Goal: Transaction & Acquisition: Purchase product/service

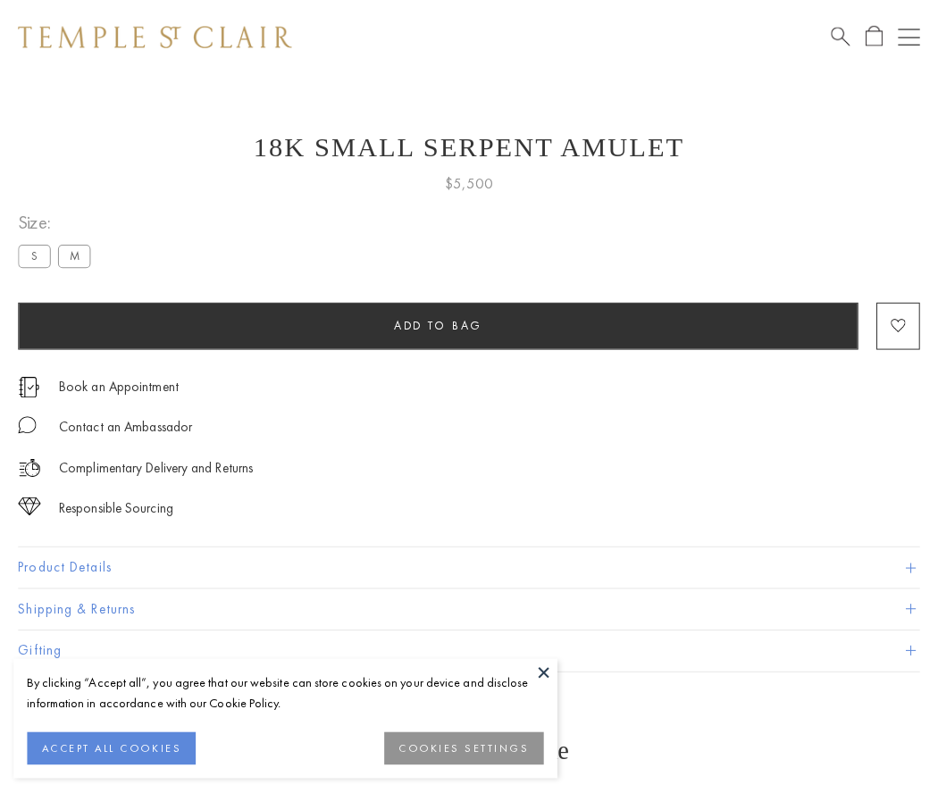
scroll to position [17, 0]
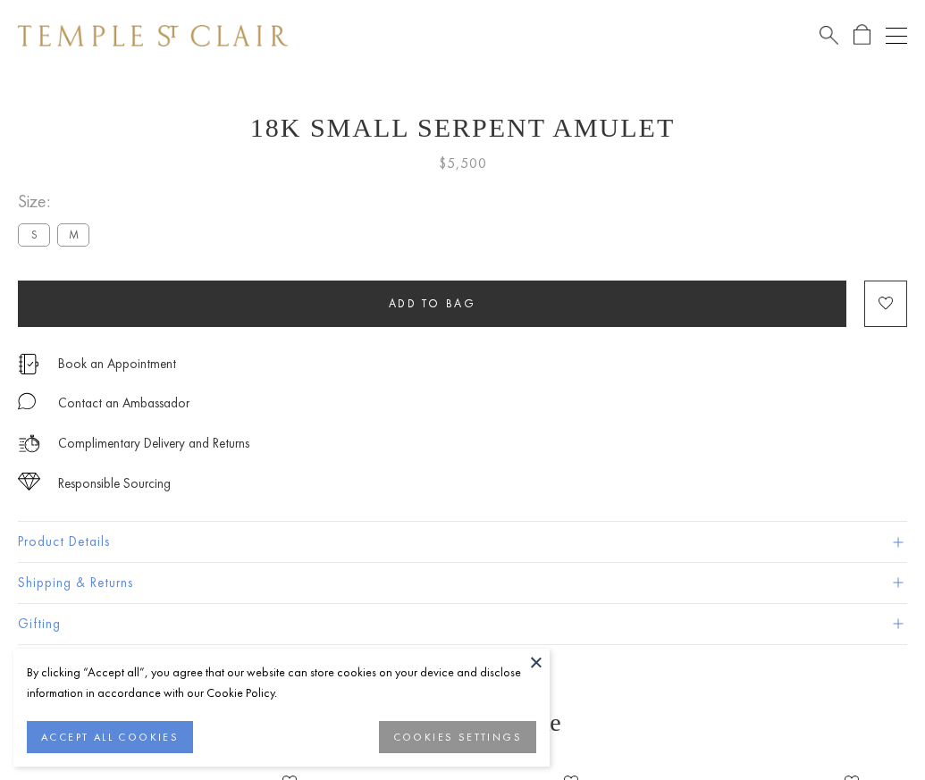
click at [432, 303] on span "Add to bag" at bounding box center [433, 303] width 88 height 15
